Goal: Task Accomplishment & Management: Manage account settings

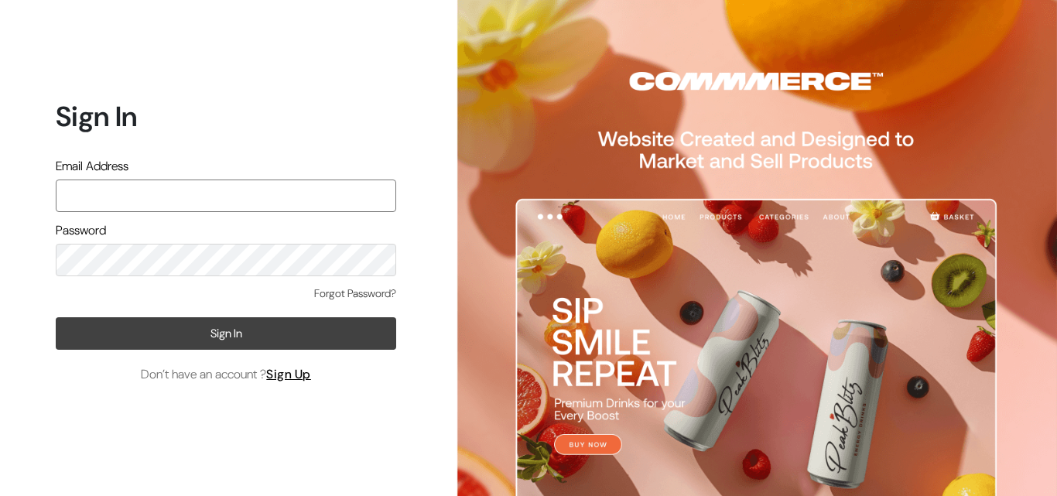
type input "[EMAIL_ADDRESS][DOMAIN_NAME]"
click at [162, 339] on button "Sign In" at bounding box center [226, 333] width 341 height 33
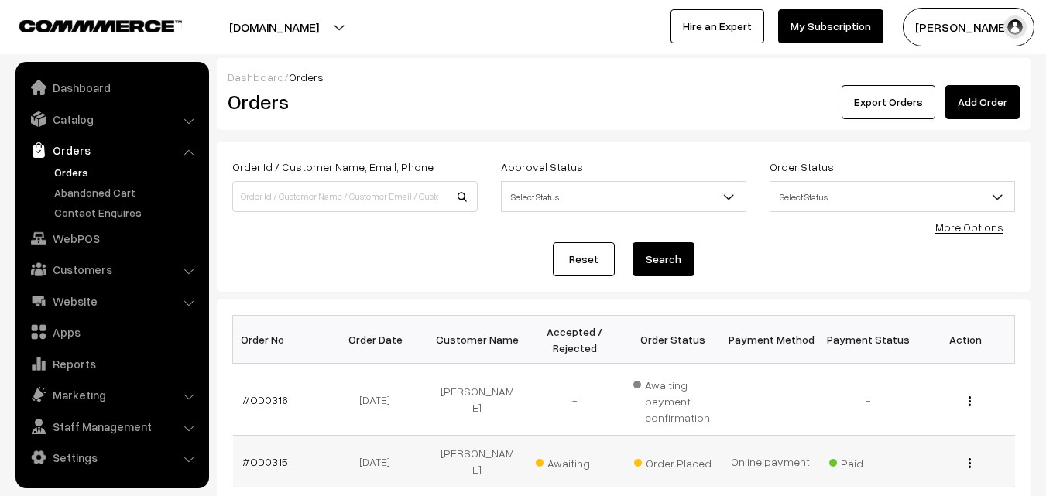
scroll to position [258, 0]
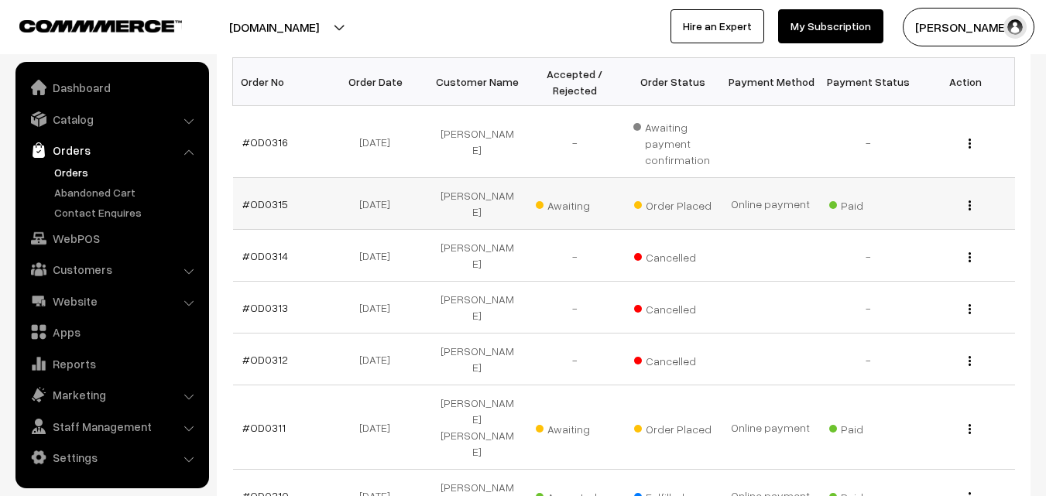
click at [971, 199] on button "button" at bounding box center [970, 205] width 4 height 12
click at [893, 240] on td "-" at bounding box center [868, 256] width 98 height 52
click at [968, 199] on button "button" at bounding box center [970, 205] width 4 height 12
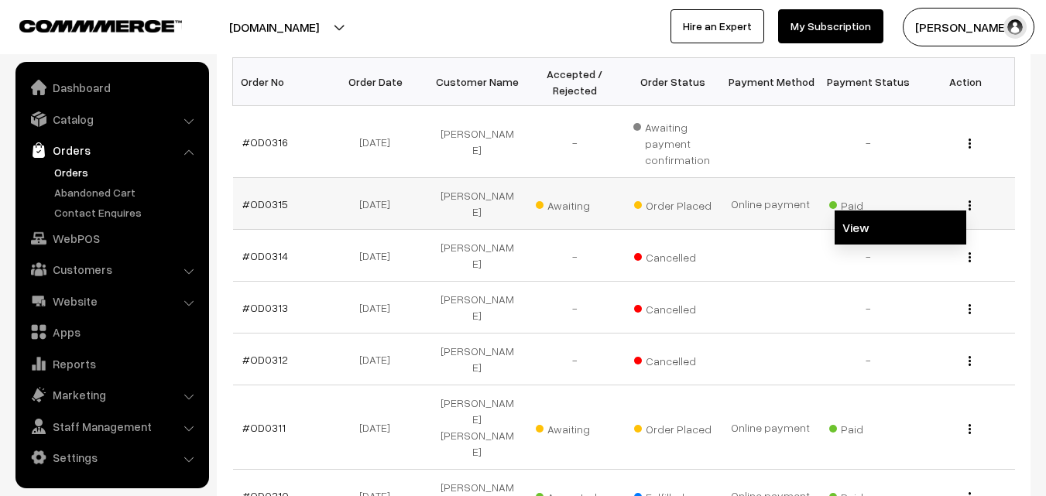
click at [865, 220] on link "View" at bounding box center [900, 228] width 132 height 34
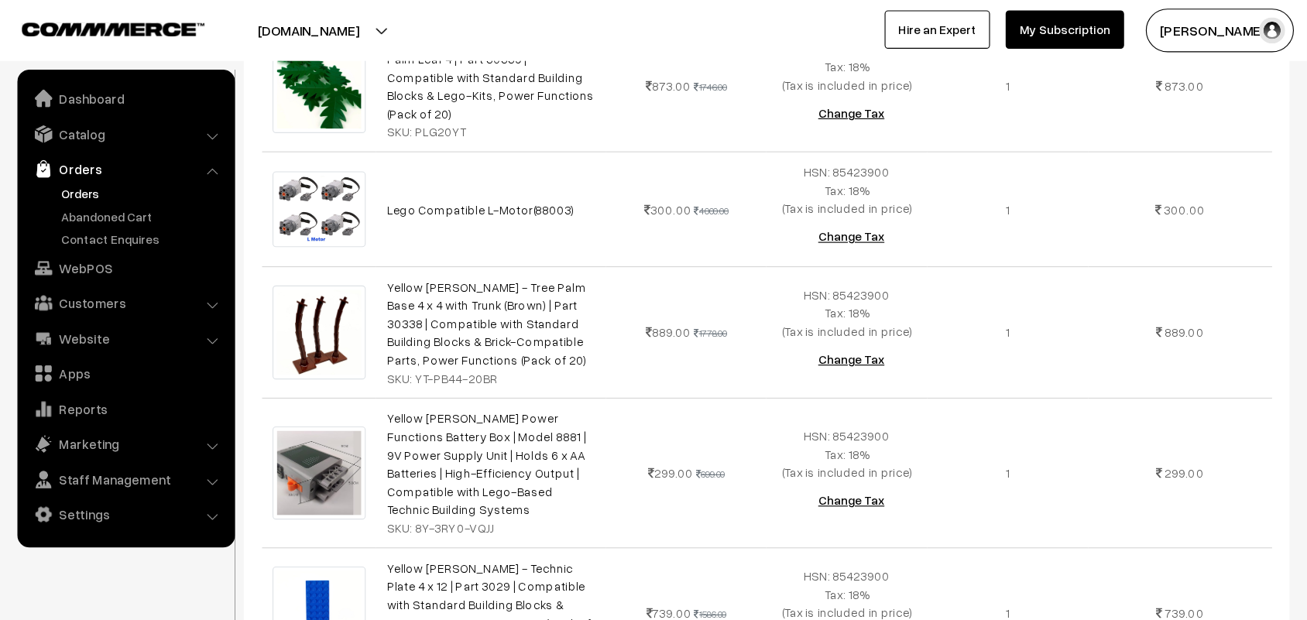
scroll to position [516, 0]
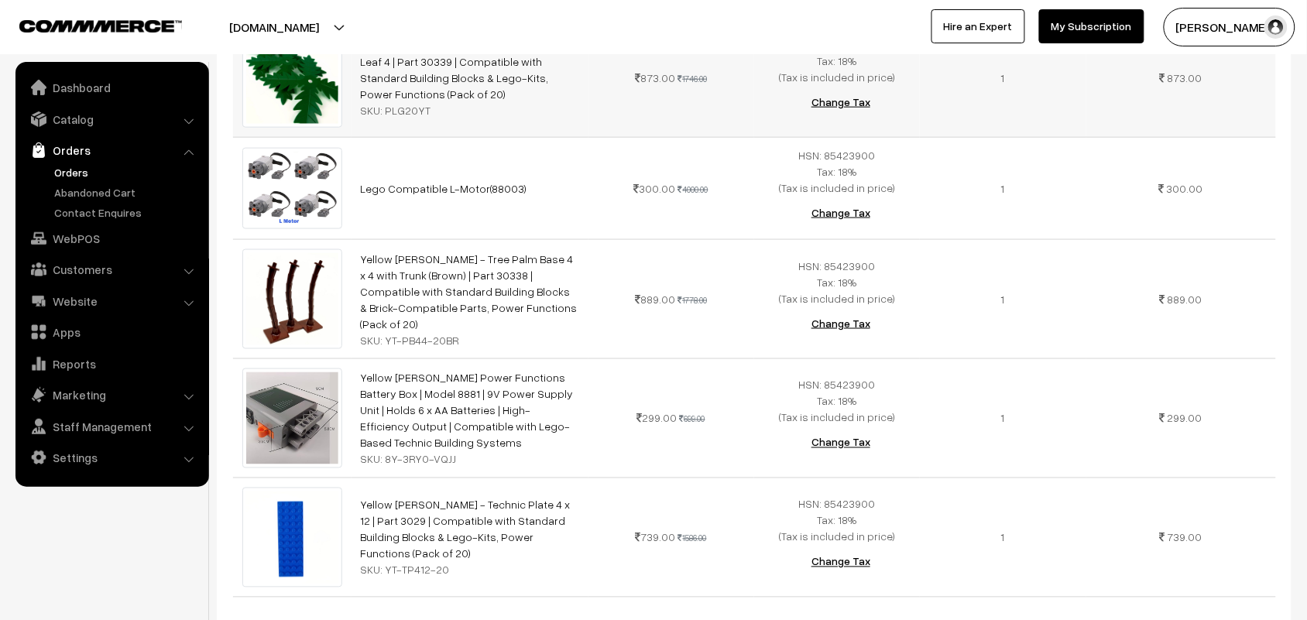
drag, startPoint x: 1022, startPoint y: 0, endPoint x: 934, endPoint y: 132, distance: 159.1
click at [934, 132] on td "1" at bounding box center [1003, 77] width 166 height 119
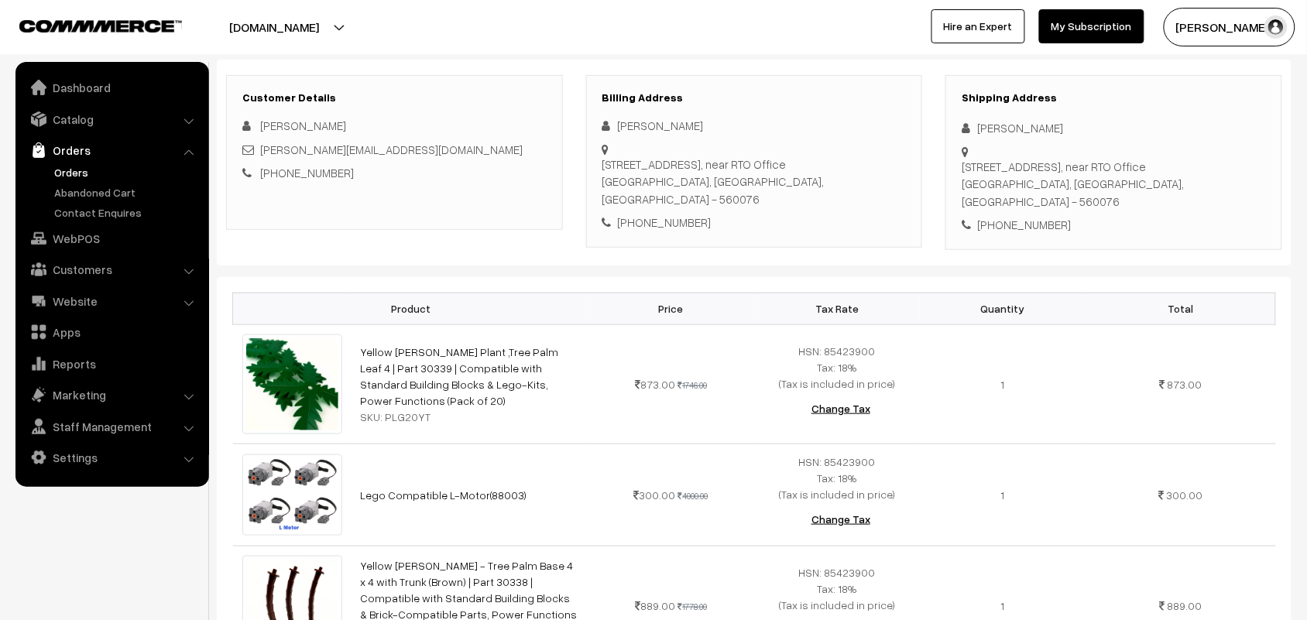
scroll to position [0, 0]
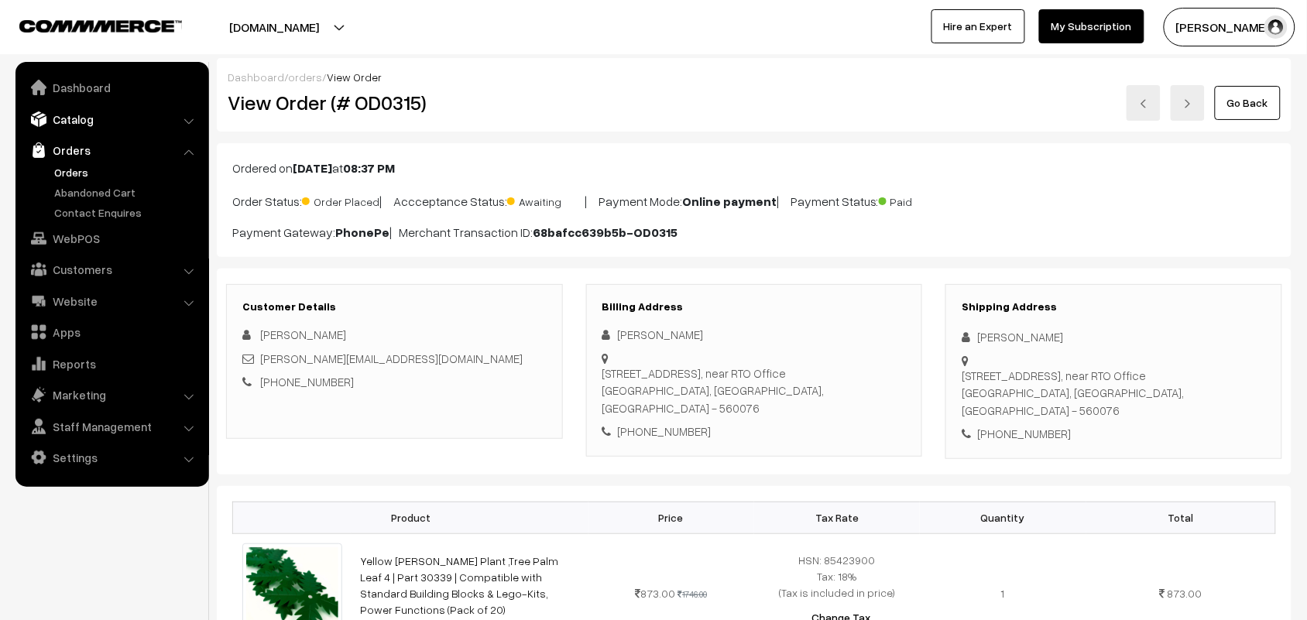
click at [63, 118] on link "Catalog" at bounding box center [111, 119] width 184 height 28
